Goal: Task Accomplishment & Management: Manage account settings

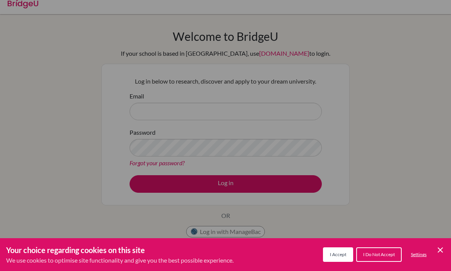
scroll to position [8, 0]
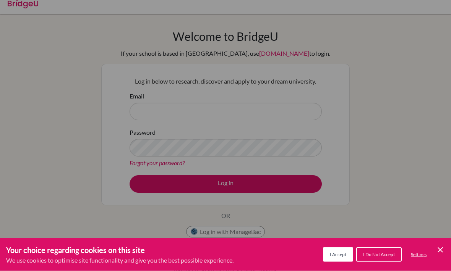
click at [346, 255] on button "I Accept" at bounding box center [338, 254] width 30 height 15
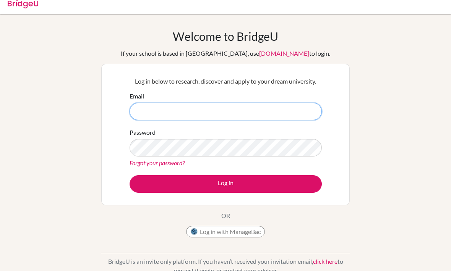
click at [158, 117] on input "Email" at bounding box center [225, 112] width 192 height 18
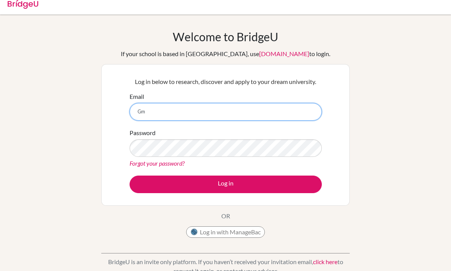
type input "G"
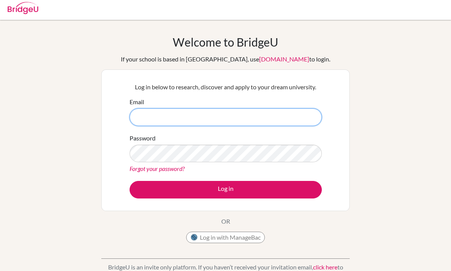
scroll to position [3, 0]
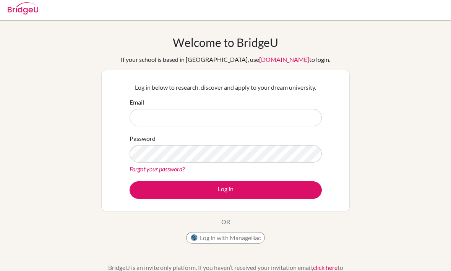
click at [202, 239] on button "Log in with ManageBac" at bounding box center [225, 237] width 79 height 11
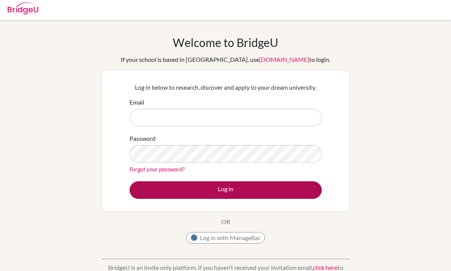
scroll to position [28, 0]
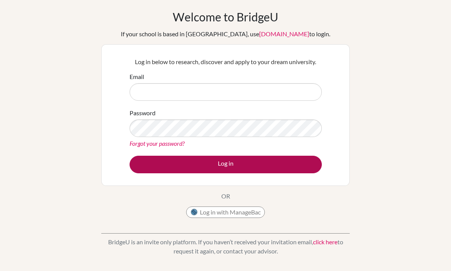
click at [209, 164] on button "Log in" at bounding box center [225, 165] width 192 height 18
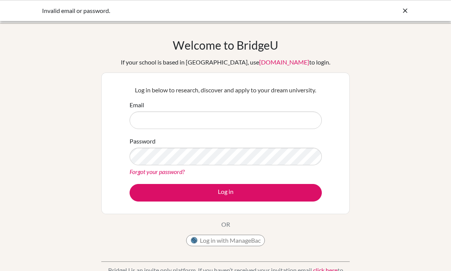
click at [404, 11] on icon at bounding box center [405, 11] width 8 height 8
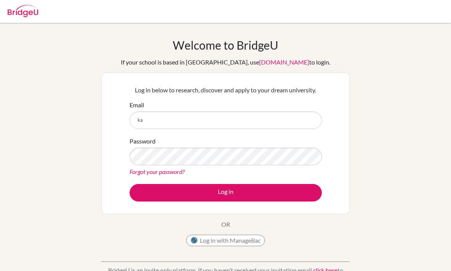
type input "k"
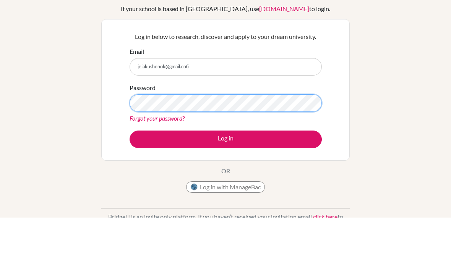
scroll to position [53, 0]
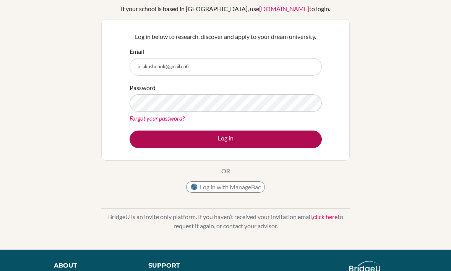
click at [228, 145] on button "Log in" at bounding box center [225, 140] width 192 height 18
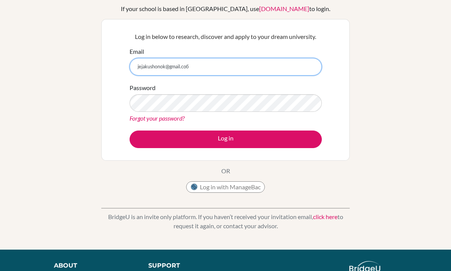
click at [215, 70] on input "jejakushonok@gmail.coб" at bounding box center [225, 67] width 192 height 18
type input "[EMAIL_ADDRESS][DOMAIN_NAME]"
click at [190, 67] on input "jejakusonoka@student.orbital.education" at bounding box center [225, 67] width 192 height 18
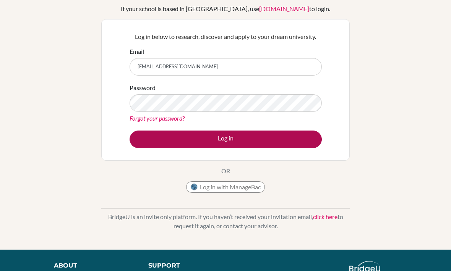
click at [260, 132] on button "Log in" at bounding box center [225, 140] width 192 height 18
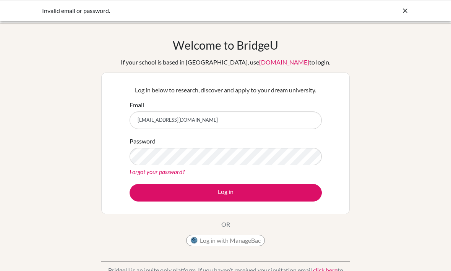
click at [175, 172] on link "Forgot your password?" at bounding box center [156, 171] width 55 height 7
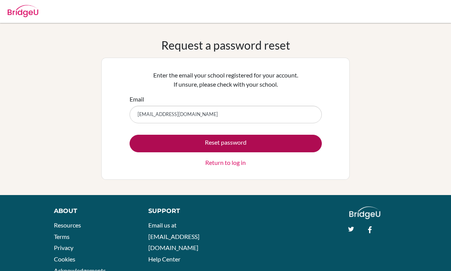
type input "[EMAIL_ADDRESS][DOMAIN_NAME]"
click at [157, 141] on button "Reset password" at bounding box center [225, 144] width 192 height 18
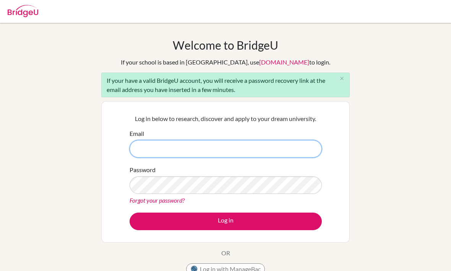
type input "J"
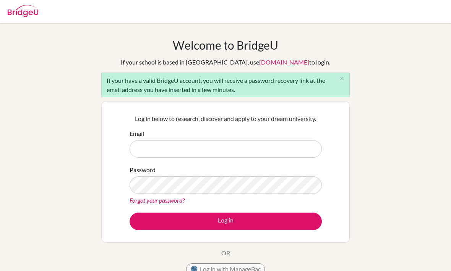
click at [143, 137] on label "Email" at bounding box center [136, 133] width 15 height 9
click at [143, 140] on input "Email" at bounding box center [225, 149] width 192 height 18
click at [144, 138] on div "Email" at bounding box center [225, 143] width 192 height 29
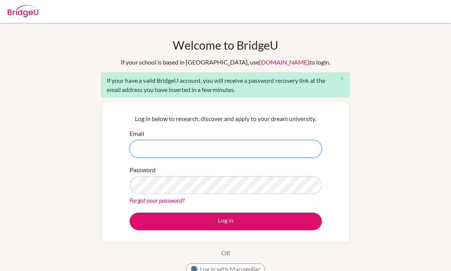
click at [146, 147] on input "Email" at bounding box center [225, 149] width 192 height 18
click at [144, 149] on input "Email" at bounding box center [225, 149] width 192 height 18
paste input "jejakusonoka@student.orbital.education"
type input "jejakusonoka@student.orbital.education"
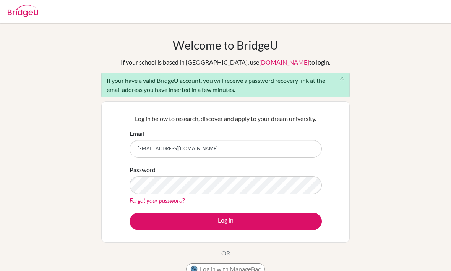
click at [96, 242] on div "Welcome to BridgeU If your school is based in China, use app.bridge-u.com.cn to…" at bounding box center [225, 177] width 451 height 278
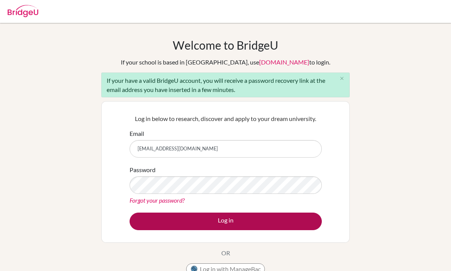
click at [192, 221] on button "Log in" at bounding box center [225, 222] width 192 height 18
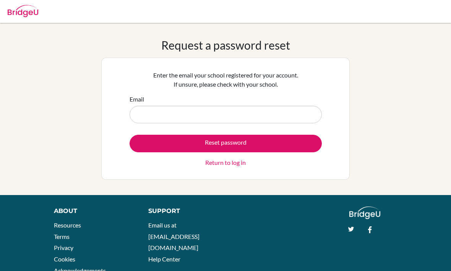
click at [171, 115] on input "Email" at bounding box center [225, 115] width 192 height 18
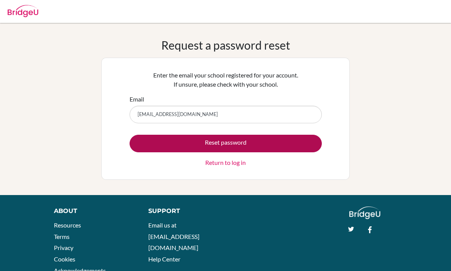
type input "[EMAIL_ADDRESS][DOMAIN_NAME]"
click at [235, 142] on button "Reset password" at bounding box center [225, 144] width 192 height 18
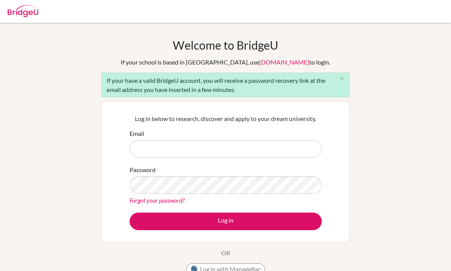
click at [168, 200] on link "Forgot your password?" at bounding box center [156, 200] width 55 height 7
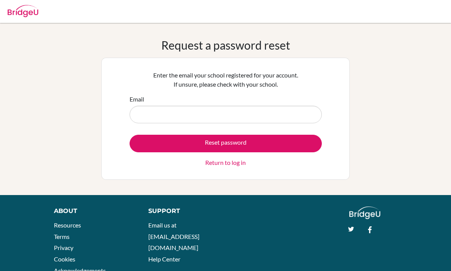
click at [146, 113] on input "Email" at bounding box center [225, 115] width 192 height 18
click at [131, 115] on input "Email" at bounding box center [225, 115] width 192 height 18
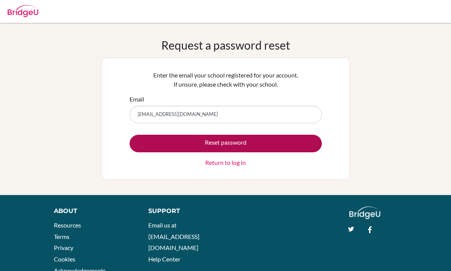
type input "jejakusonoka@student.orbital.education"
click at [243, 140] on button "Reset password" at bounding box center [225, 144] width 192 height 18
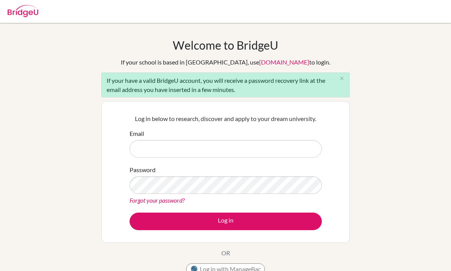
click at [183, 149] on input "Email" at bounding box center [225, 149] width 192 height 18
click at [159, 197] on link "Forgot your password?" at bounding box center [156, 200] width 55 height 7
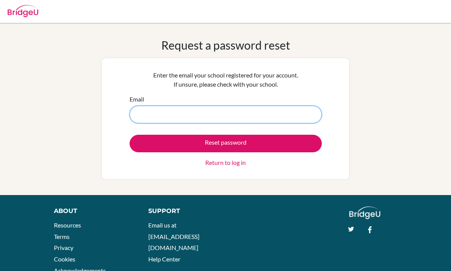
click at [194, 112] on input "Email" at bounding box center [225, 115] width 192 height 18
click at [168, 112] on input "Email" at bounding box center [225, 115] width 192 height 18
paste input "jejakusonoka@student.orbital.education"
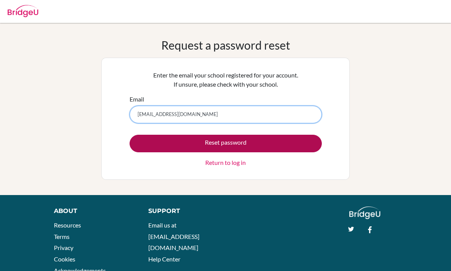
type input "jejakusonoka@student.orbital.education"
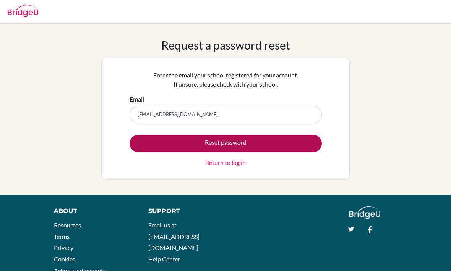
click at [189, 147] on button "Reset password" at bounding box center [225, 144] width 192 height 18
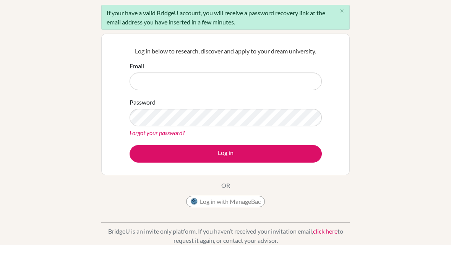
scroll to position [47, 0]
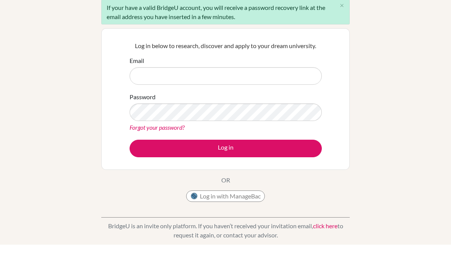
click at [327, 249] on link "click here" at bounding box center [325, 252] width 24 height 7
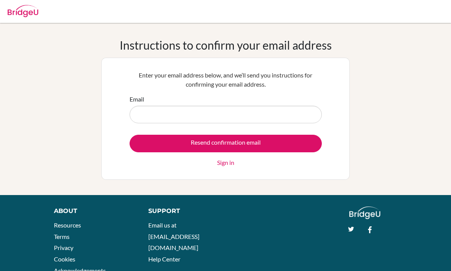
click at [225, 112] on input "Email" at bounding box center [225, 115] width 192 height 18
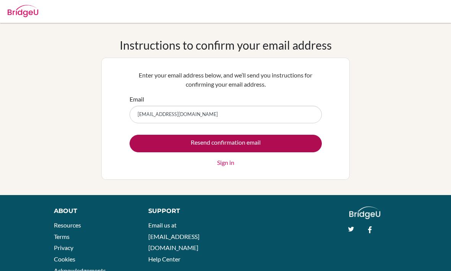
type input "jejakusonoka@student.orbital.education"
click at [270, 139] on input "Resend confirmation email" at bounding box center [225, 144] width 192 height 18
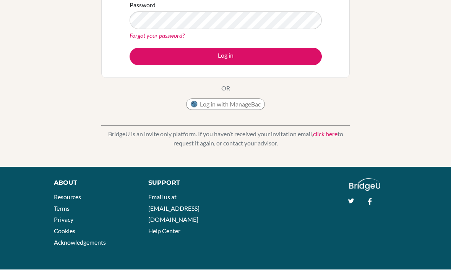
scroll to position [164, 0]
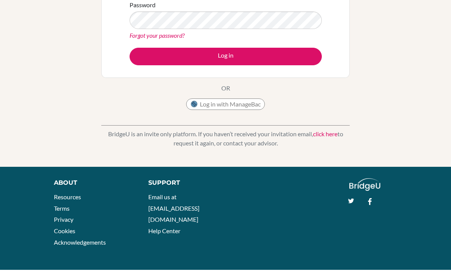
click at [228, 104] on button "Log in with ManageBac" at bounding box center [225, 105] width 79 height 11
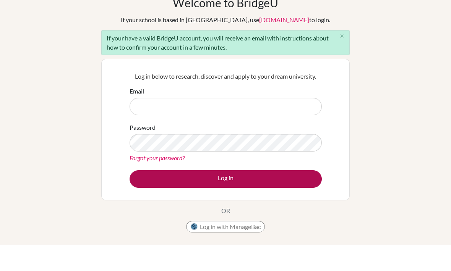
scroll to position [42, 0]
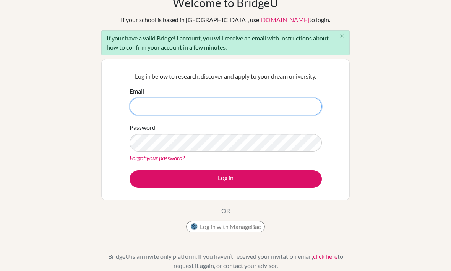
click at [155, 104] on input "Email" at bounding box center [225, 107] width 192 height 18
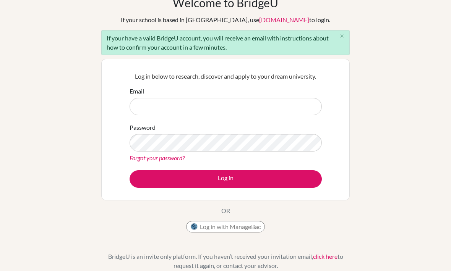
click at [154, 160] on link "Forgot your password?" at bounding box center [156, 158] width 55 height 7
click at [168, 159] on link "Forgot your password?" at bounding box center [156, 158] width 55 height 7
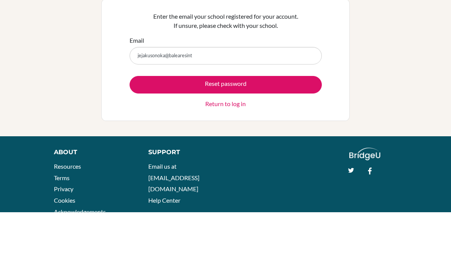
scroll to position [27, 0]
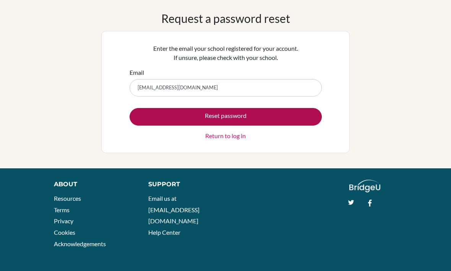
type input "[EMAIL_ADDRESS][DOMAIN_NAME]"
click at [257, 111] on button "Reset password" at bounding box center [225, 117] width 192 height 18
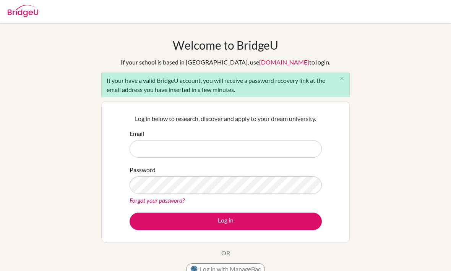
click at [152, 203] on link "Forgot your password?" at bounding box center [156, 200] width 55 height 7
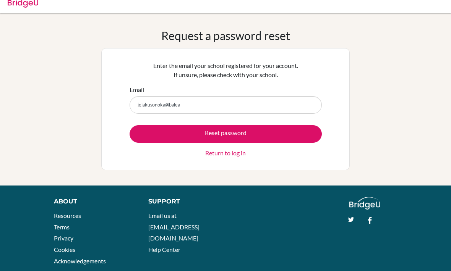
scroll to position [9, 0]
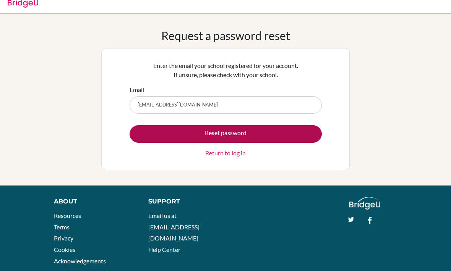
type input "[EMAIL_ADDRESS][DOMAIN_NAME]"
click at [288, 129] on button "Reset password" at bounding box center [225, 135] width 192 height 18
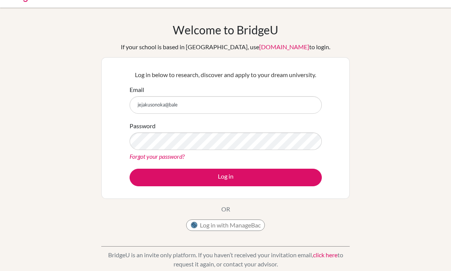
scroll to position [15, 0]
type input "[EMAIL_ADDRESS][DOMAIN_NAME]"
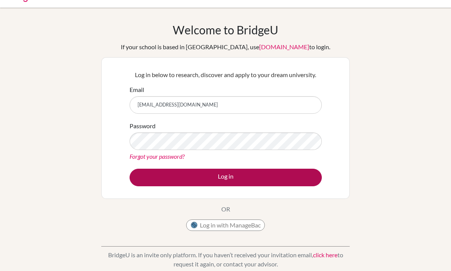
click at [260, 180] on button "Log in" at bounding box center [225, 178] width 192 height 18
